Goal: Information Seeking & Learning: Learn about a topic

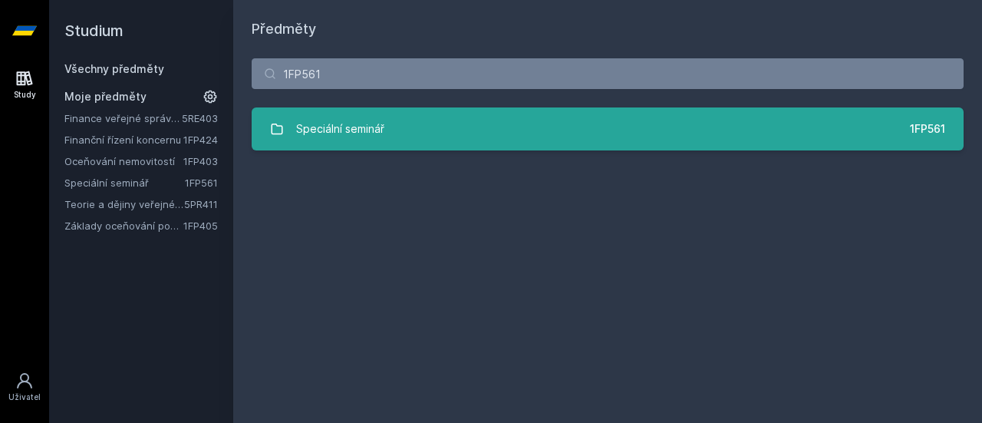
type input "1FP561"
click at [285, 117] on link "Speciální seminář 1FP561" at bounding box center [608, 128] width 712 height 43
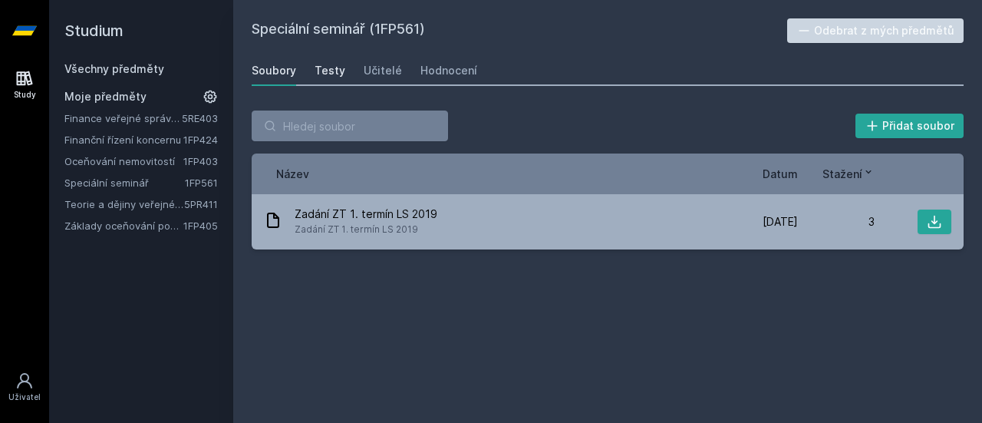
click at [327, 73] on div "Testy" at bounding box center [329, 70] width 31 height 15
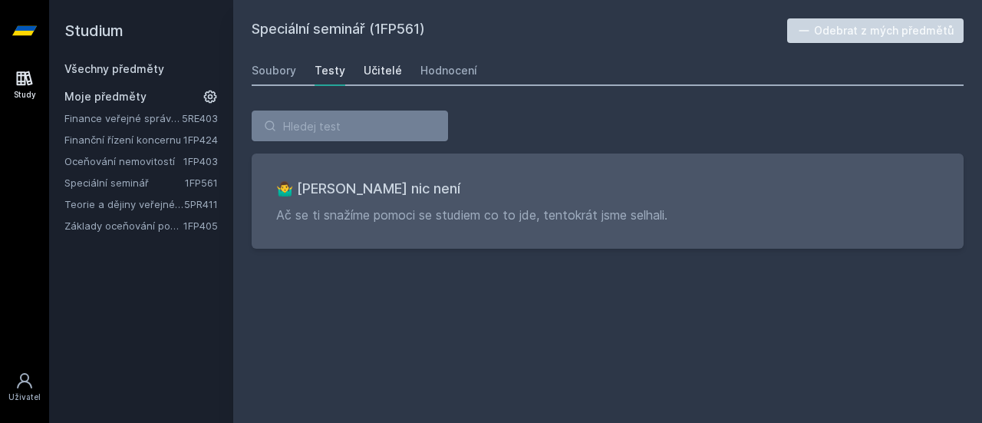
click at [367, 71] on div "Učitelé" at bounding box center [383, 70] width 38 height 15
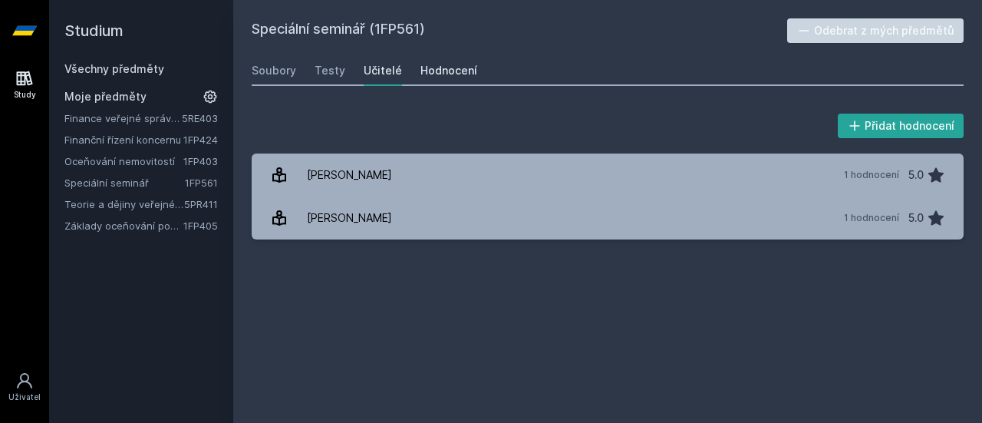
click at [436, 67] on div "Hodnocení" at bounding box center [448, 70] width 57 height 15
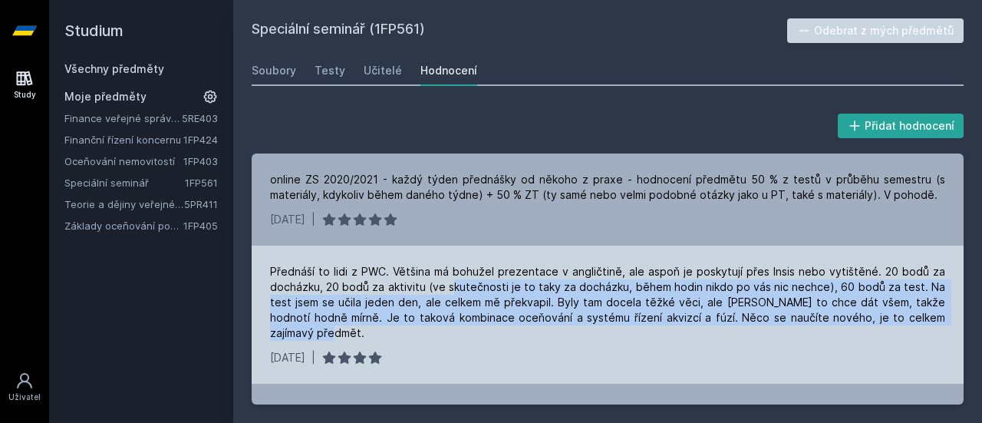
drag, startPoint x: 449, startPoint y: 288, endPoint x: 505, endPoint y: 327, distance: 68.7
click at [506, 327] on div "Přednáší to lidi z PWC. Většina má bohužel prezentace v angličtině, ale aspoň j…" at bounding box center [607, 302] width 675 height 77
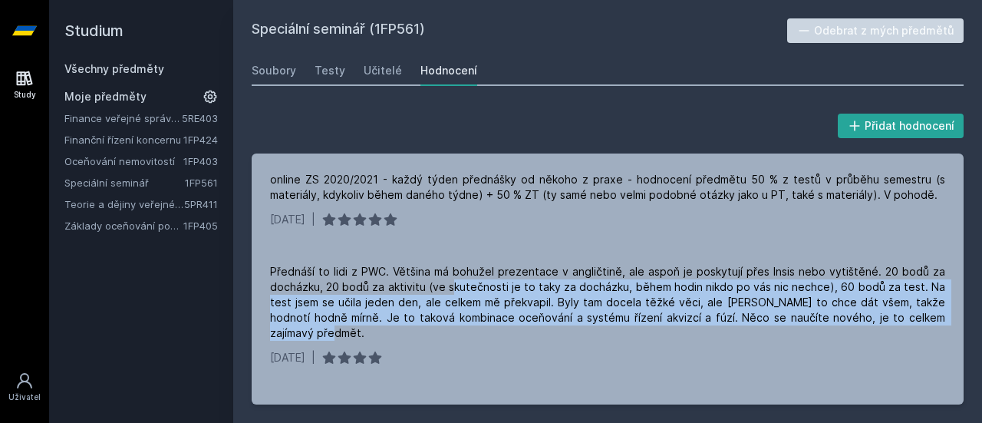
click at [143, 137] on link "Finanční řízení koncernu" at bounding box center [123, 139] width 119 height 15
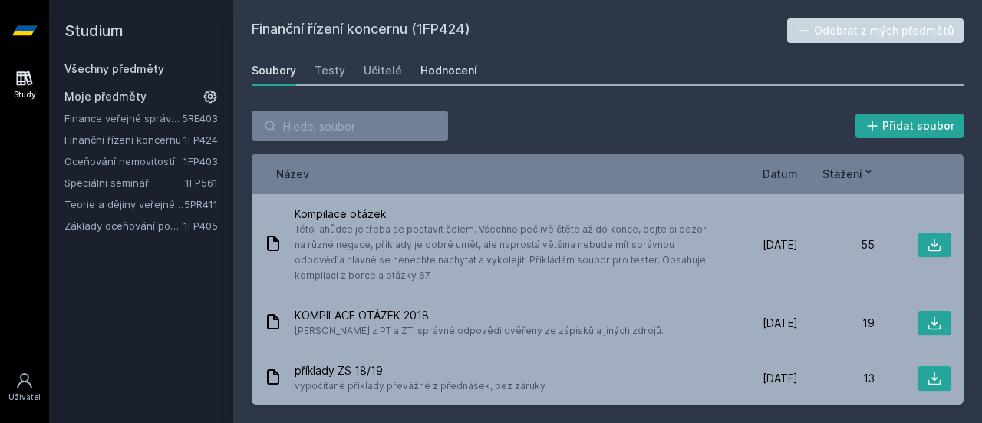
click at [457, 70] on div "Hodnocení" at bounding box center [448, 70] width 57 height 15
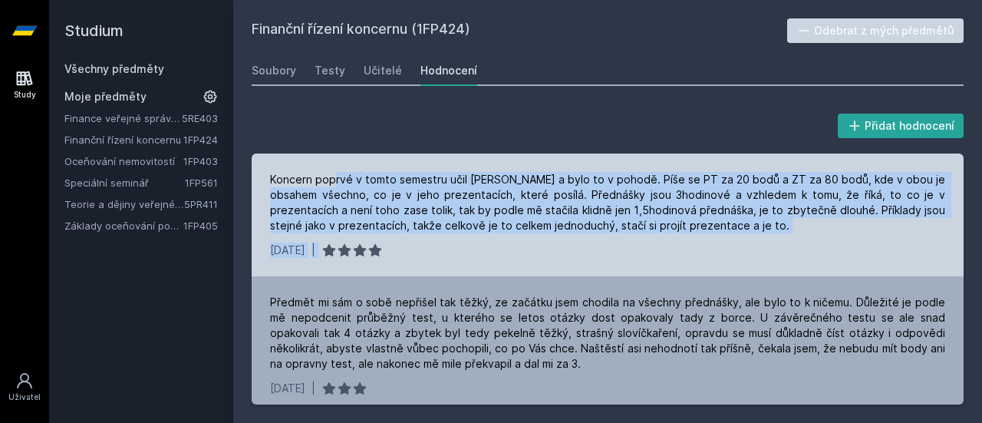
drag, startPoint x: 394, startPoint y: 182, endPoint x: 791, endPoint y: 239, distance: 401.3
click at [791, 239] on div "Koncern poprvé v tomto semestru učil [PERSON_NAME] a bylo to v pohodě. Píše se …" at bounding box center [608, 214] width 712 height 123
